Goal: Task Accomplishment & Management: Manage account settings

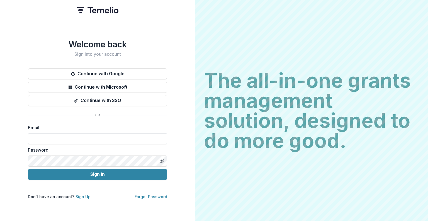
click at [76, 138] on input at bounding box center [97, 138] width 139 height 11
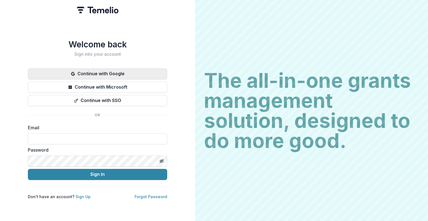
click at [93, 74] on button "Continue with Google" at bounding box center [97, 73] width 139 height 11
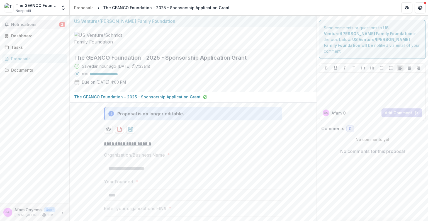
click at [27, 24] on span "Notifications" at bounding box center [35, 24] width 48 height 5
click at [25, 115] on div "Notifications 2 Unread 2 Archived PW Parker Wolf changed The GEANCO Foundation …" at bounding box center [34, 110] width 69 height 188
click at [30, 24] on span "Notifications" at bounding box center [35, 24] width 48 height 5
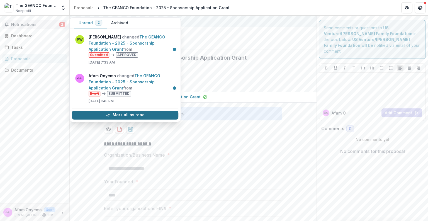
click at [131, 112] on button "Mark all as read" at bounding box center [125, 115] width 107 height 9
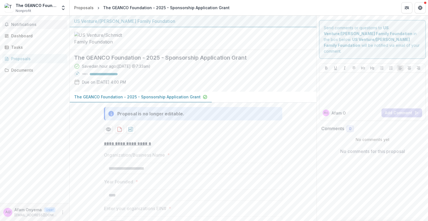
click at [40, 92] on div "Notifications Unread 0 Archived You don't have any unread notifications We'll n…" at bounding box center [34, 110] width 69 height 188
click at [32, 36] on div "Dashboard" at bounding box center [37, 36] width 52 height 6
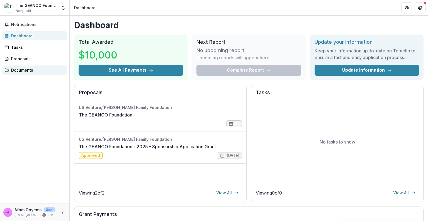
click at [30, 70] on div "Documents" at bounding box center [37, 70] width 52 height 6
